Goal: Book appointment/travel/reservation

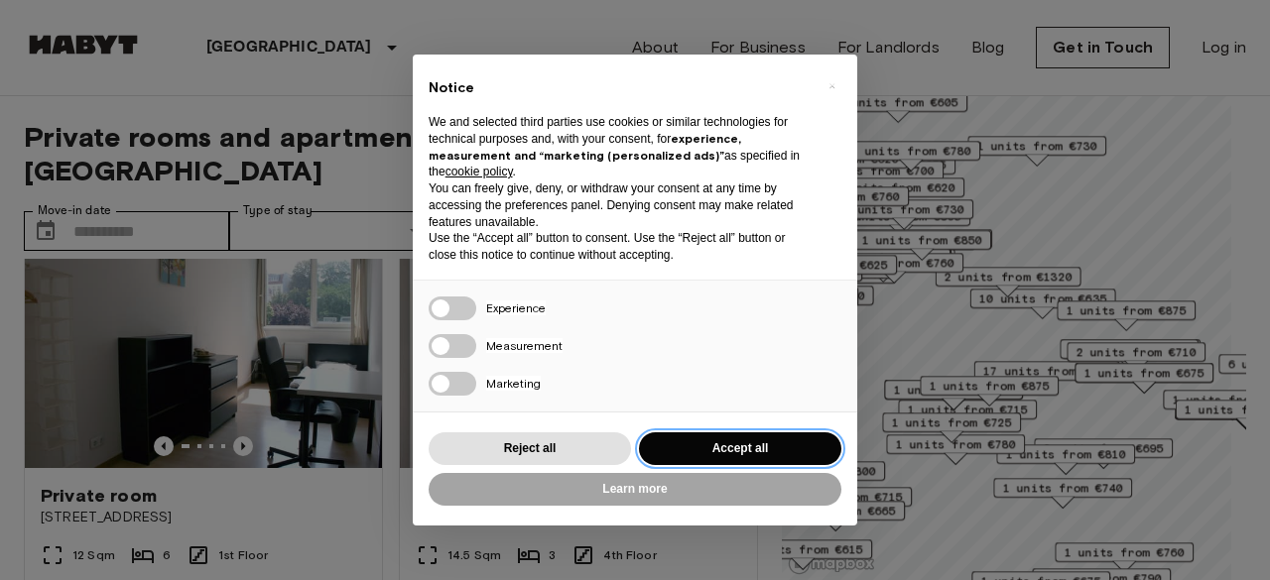
click at [714, 445] on button "Accept all" at bounding box center [740, 448] width 202 height 33
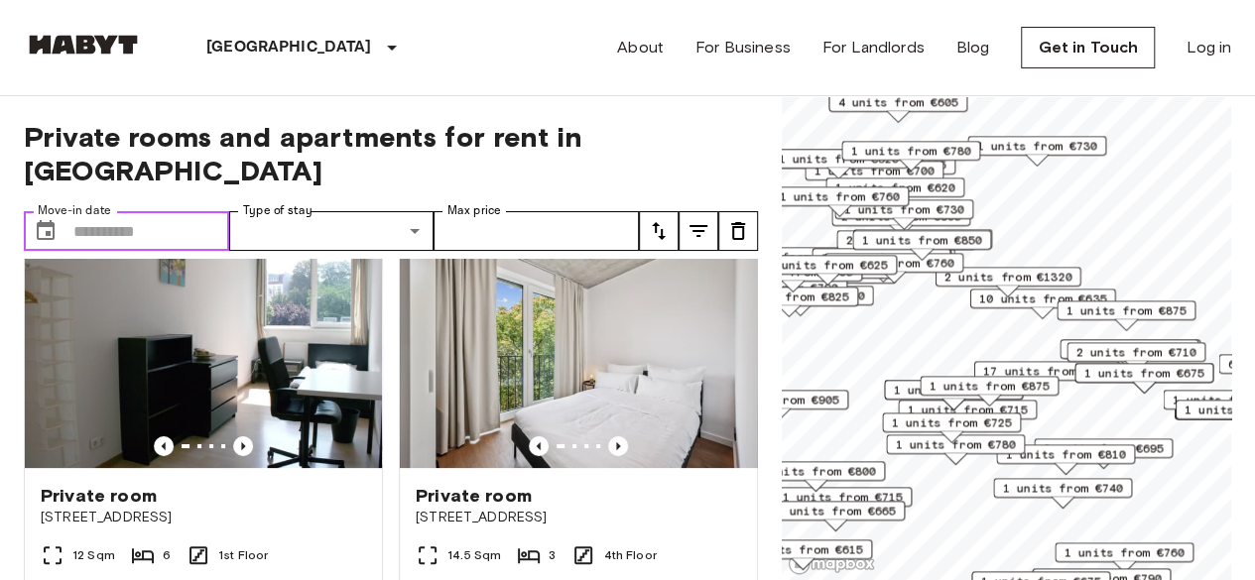
click at [179, 211] on input "Move-in date" at bounding box center [151, 231] width 156 height 40
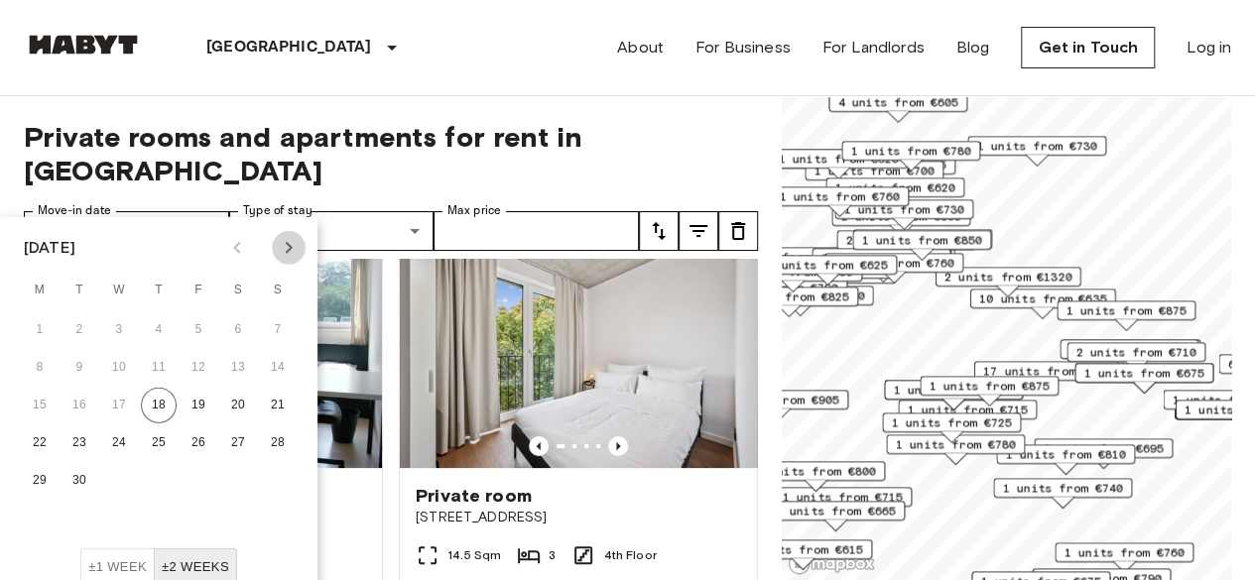
click at [300, 246] on icon "Next month" at bounding box center [289, 248] width 24 height 24
click at [164, 365] on button "6" at bounding box center [159, 368] width 36 height 36
type input "**********"
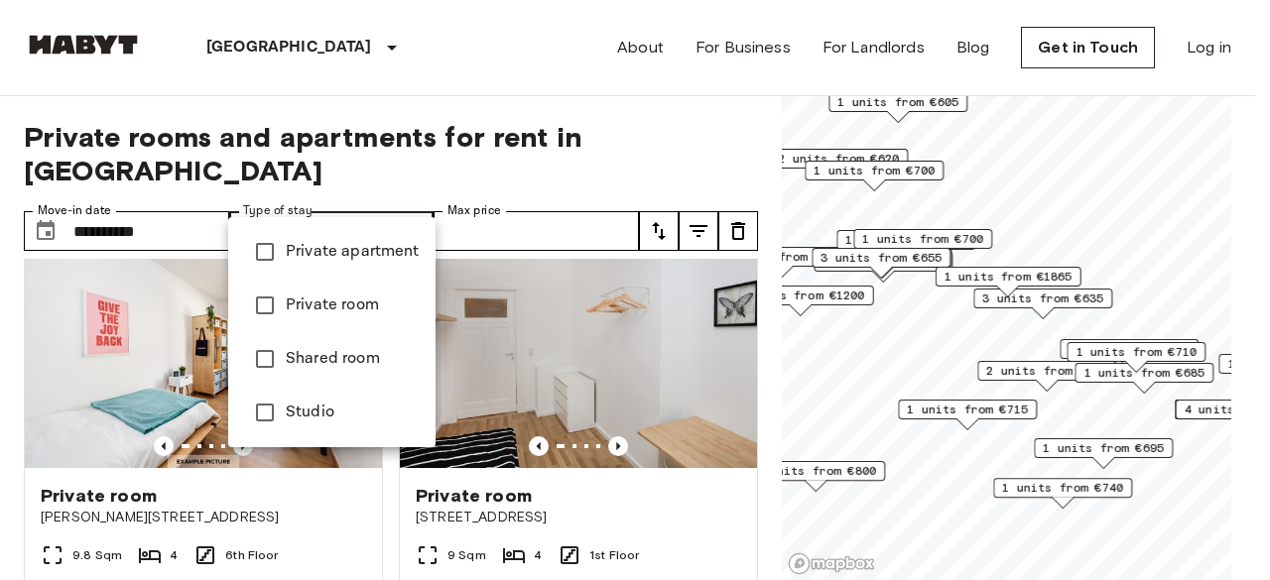
click at [615, 188] on div at bounding box center [635, 290] width 1270 height 580
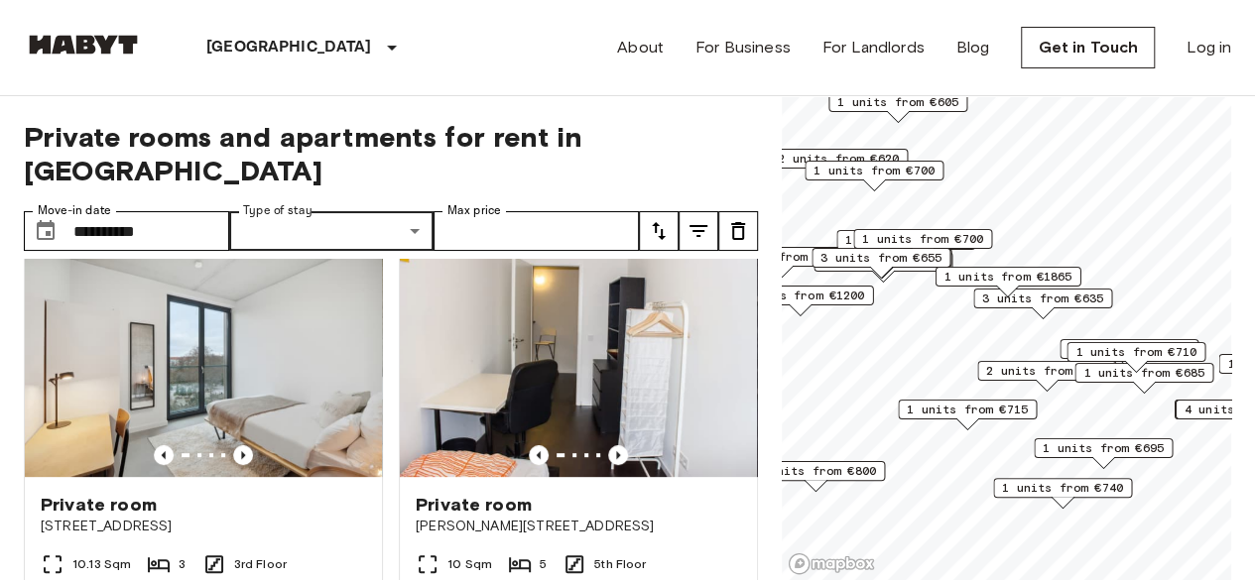
scroll to position [476, 0]
